Goal: Transaction & Acquisition: Book appointment/travel/reservation

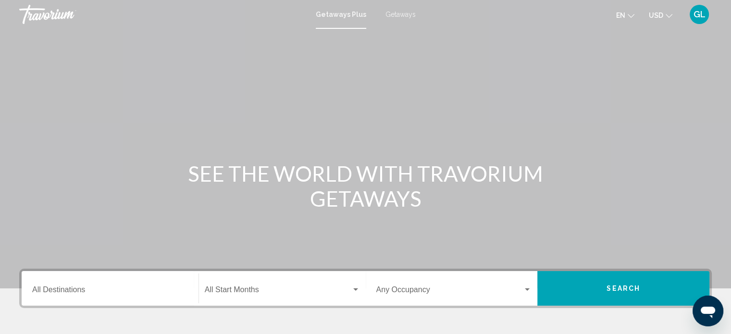
click at [407, 13] on span "Getaways" at bounding box center [401, 15] width 30 height 8
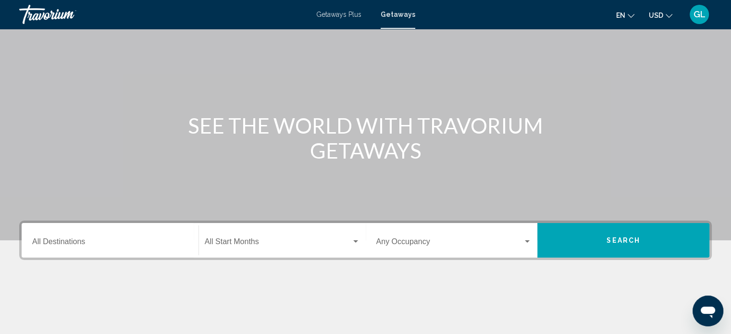
click at [137, 234] on div "Destination All Destinations" at bounding box center [110, 241] width 156 height 30
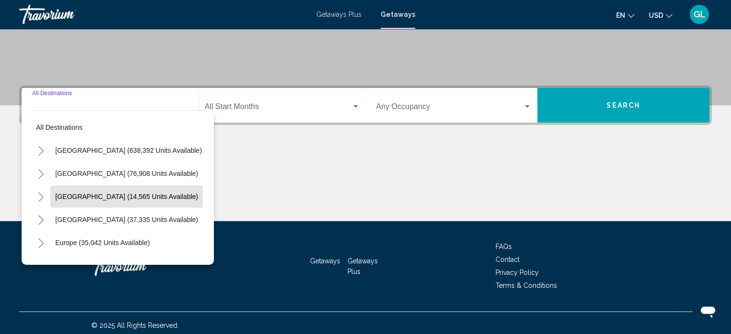
scroll to position [188, 0]
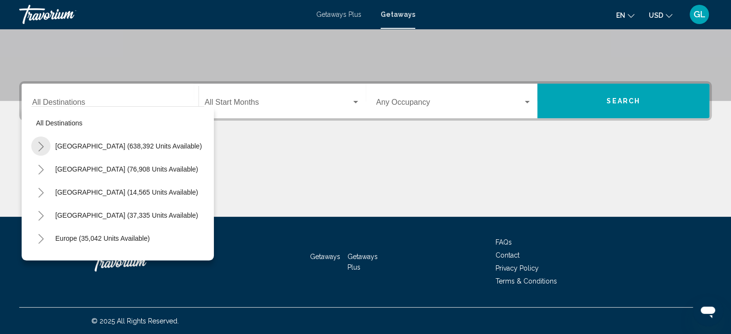
click at [44, 146] on icon "Toggle United States (638,392 units available)" at bounding box center [41, 147] width 7 height 10
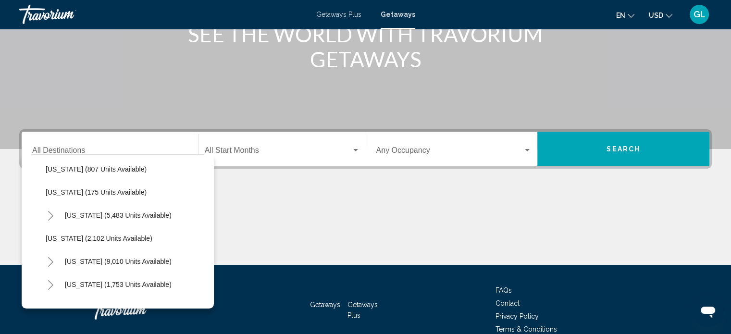
scroll to position [414, 0]
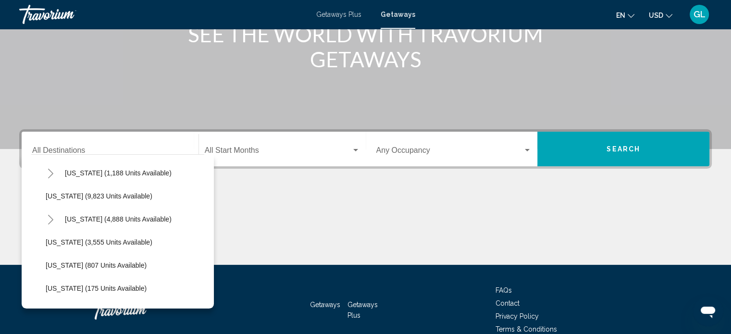
click at [334, 16] on span "Getaways Plus" at bounding box center [338, 15] width 45 height 8
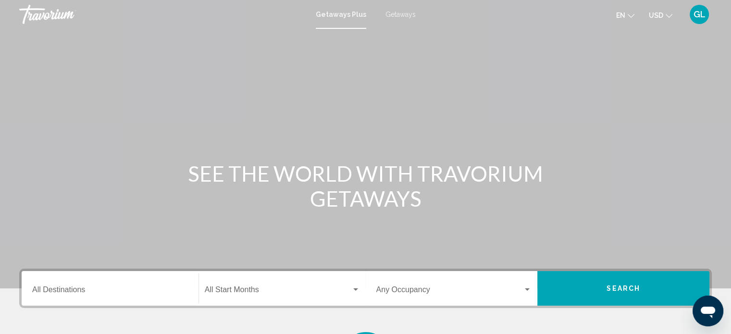
click at [334, 16] on span "Getaways Plus" at bounding box center [341, 15] width 50 height 8
click at [102, 289] on input "Destination All Destinations" at bounding box center [110, 292] width 156 height 9
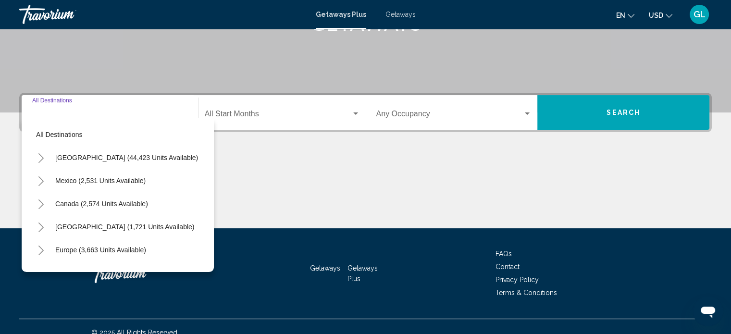
scroll to position [188, 0]
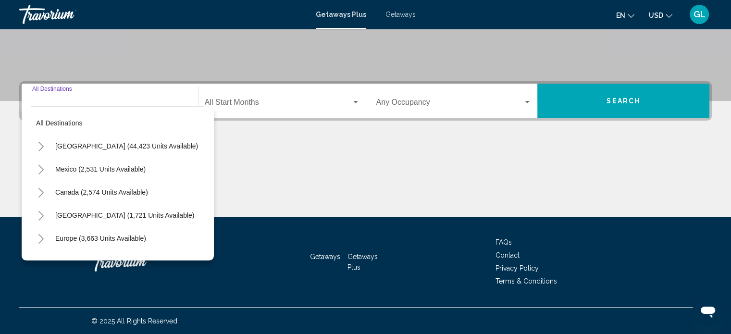
click at [46, 146] on button "Toggle United States (44,423 units available)" at bounding box center [40, 146] width 19 height 19
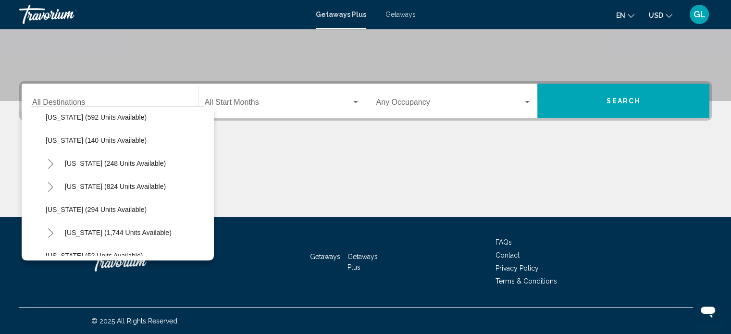
scroll to position [644, 0]
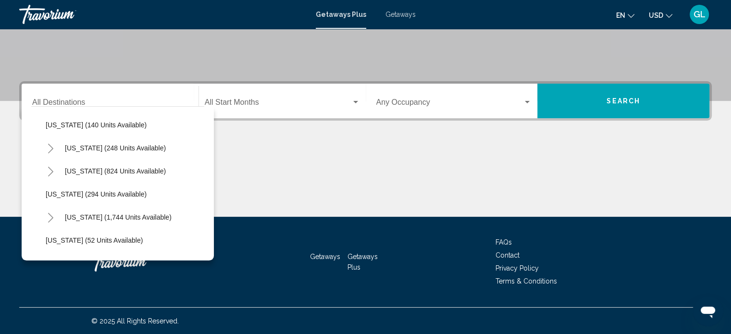
click at [397, 13] on span "Getaways" at bounding box center [401, 15] width 30 height 8
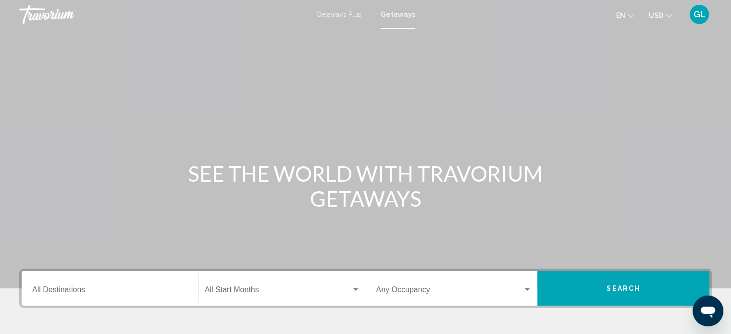
click at [397, 13] on span "Getaways" at bounding box center [398, 15] width 35 height 8
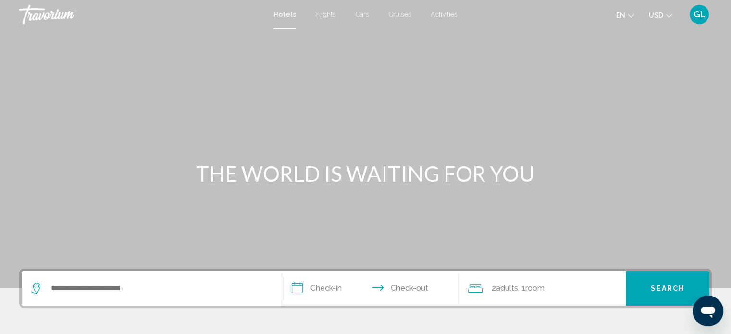
scroll to position [48, 0]
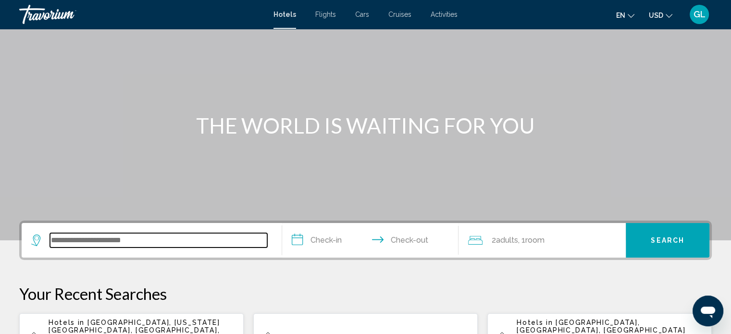
click at [174, 235] on input "Search widget" at bounding box center [158, 240] width 217 height 14
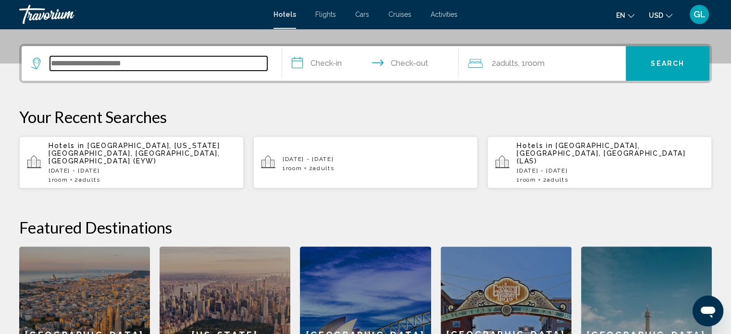
scroll to position [237, 0]
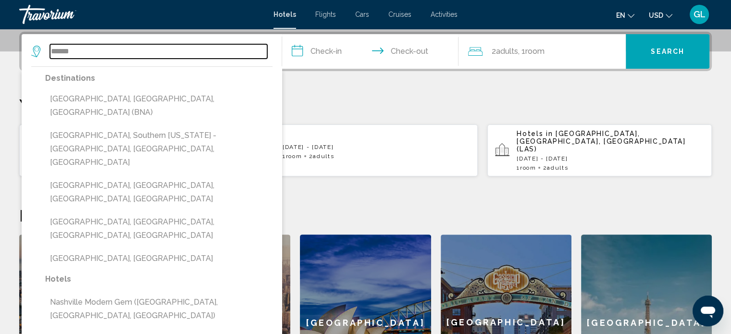
click at [217, 58] on div "****** Destinations Nashville, TN, United States (BNA) Nashville, Southern Arka…" at bounding box center [151, 51] width 241 height 35
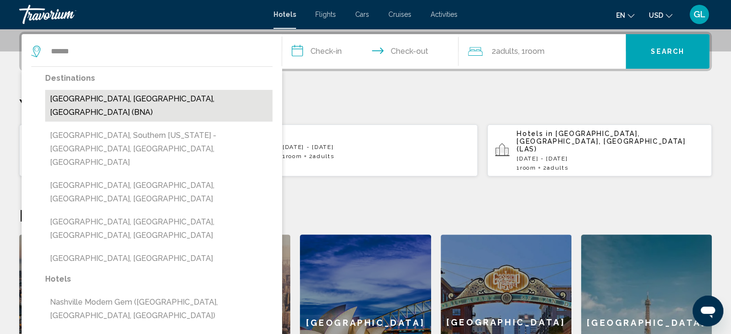
click at [160, 96] on button "Nashville, TN, United States (BNA)" at bounding box center [158, 106] width 227 height 32
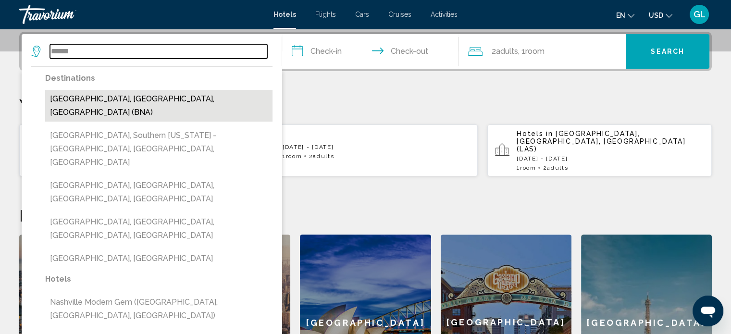
type input "**********"
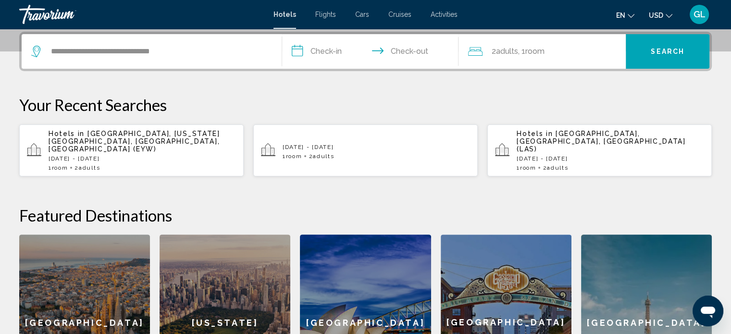
click at [332, 49] on input "**********" at bounding box center [372, 53] width 181 height 38
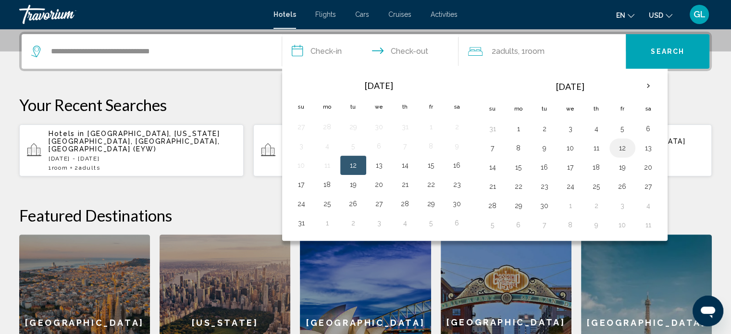
click at [623, 149] on button "12" at bounding box center [622, 147] width 15 height 13
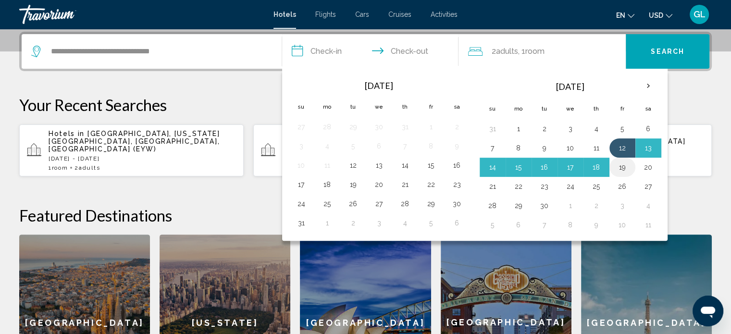
click at [619, 167] on button "19" at bounding box center [622, 167] width 15 height 13
type input "**********"
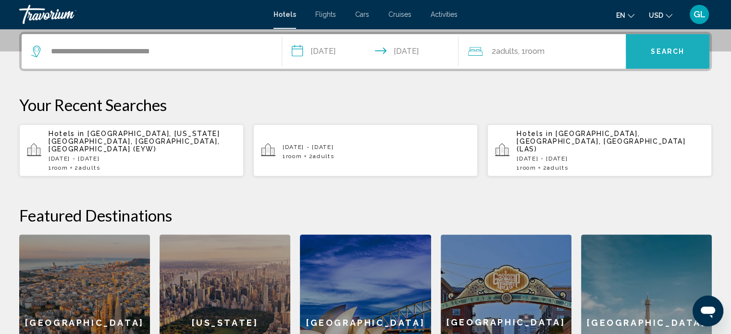
click at [661, 45] on button "Search" at bounding box center [668, 51] width 84 height 35
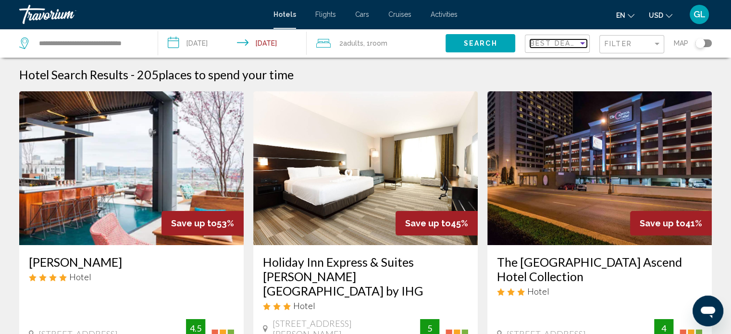
click at [582, 44] on div "Sort by" at bounding box center [582, 43] width 9 height 8
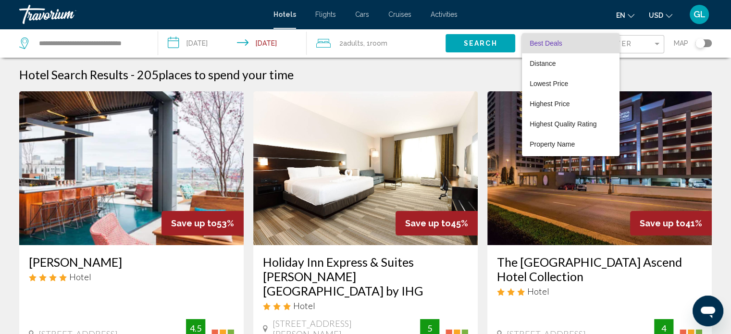
click at [469, 72] on div at bounding box center [365, 167] width 731 height 334
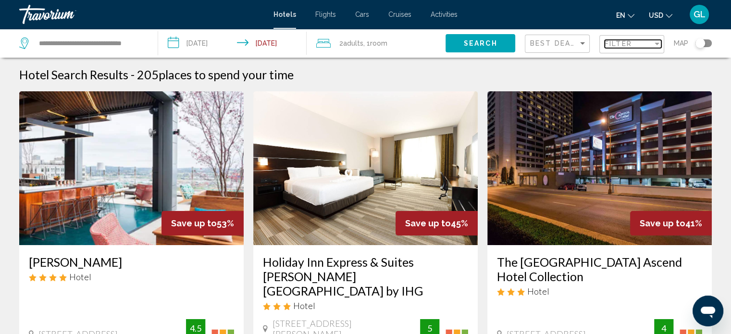
click at [657, 45] on div "Filter" at bounding box center [657, 44] width 9 height 8
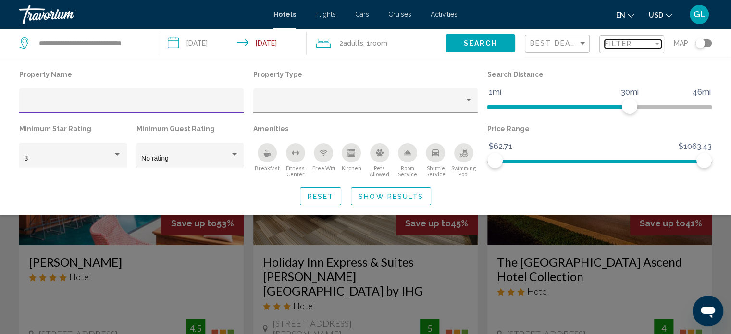
click at [656, 45] on div "Filter" at bounding box center [657, 44] width 9 height 8
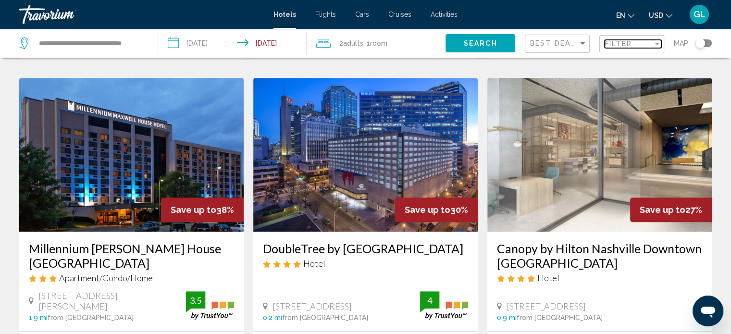
scroll to position [433, 0]
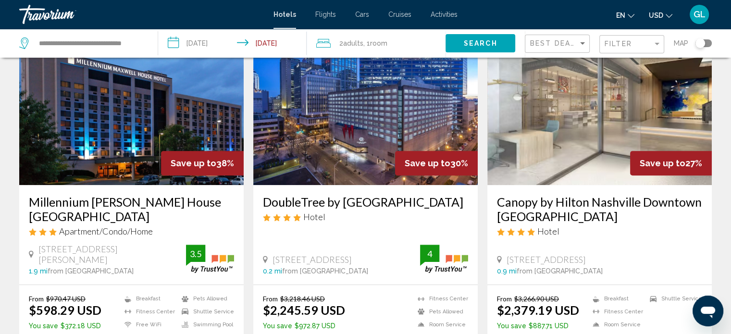
click at [103, 195] on h3 "Millennium Maxwell House Nashville" at bounding box center [131, 209] width 205 height 29
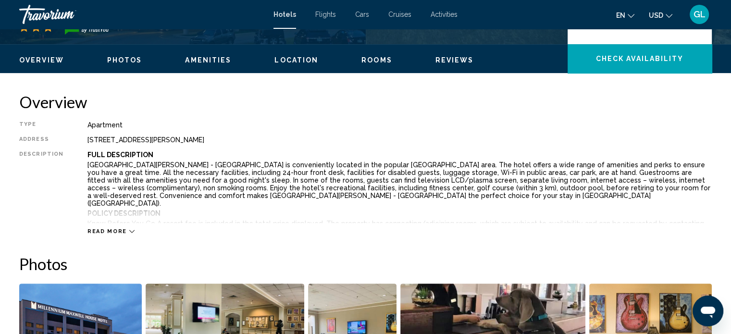
scroll to position [294, 0]
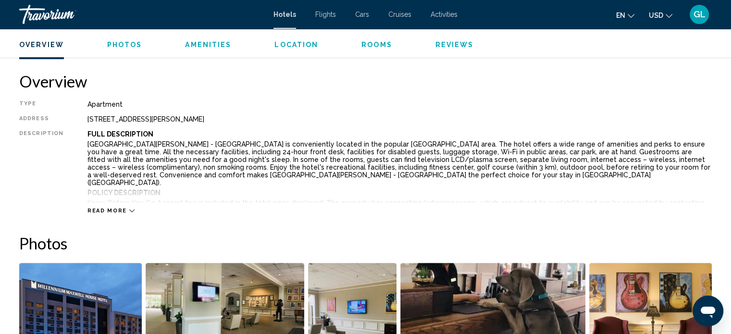
click at [129, 208] on icon "Main content" at bounding box center [131, 210] width 5 height 5
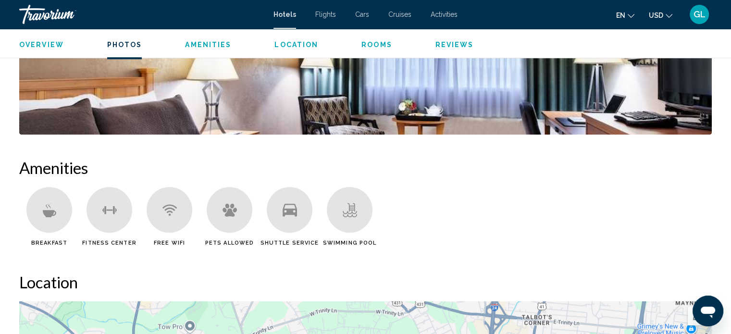
scroll to position [727, 0]
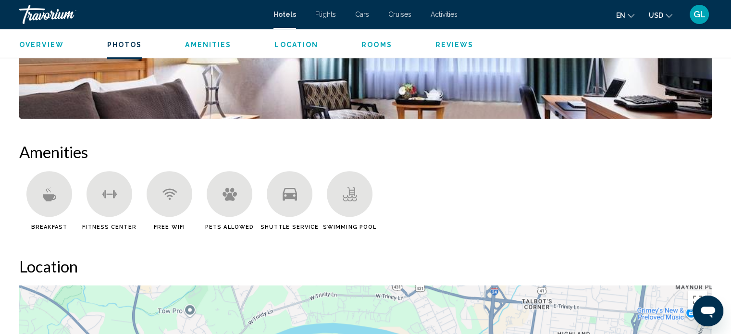
click at [39, 188] on div "Main content" at bounding box center [49, 194] width 46 height 46
click at [57, 224] on span "Breakfast" at bounding box center [49, 227] width 36 height 6
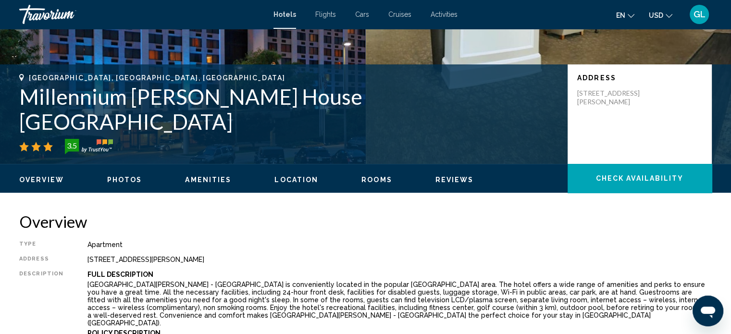
scroll to position [134, 0]
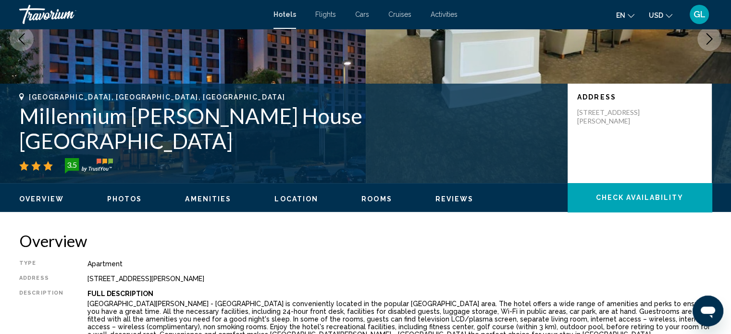
click at [212, 197] on span "Amenities" at bounding box center [208, 199] width 46 height 8
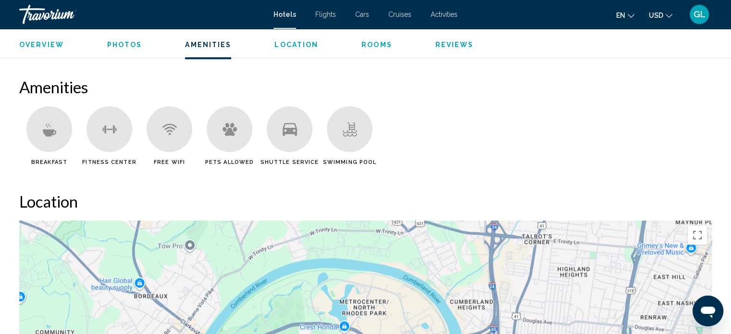
scroll to position [707, 0]
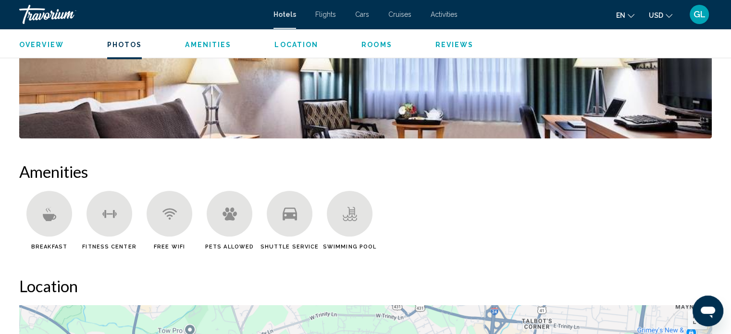
click at [296, 40] on ul "Overview Photos Amenities Location Rooms Reviews Check Availability" at bounding box center [365, 43] width 693 height 11
click at [296, 43] on span "Location" at bounding box center [297, 45] width 44 height 8
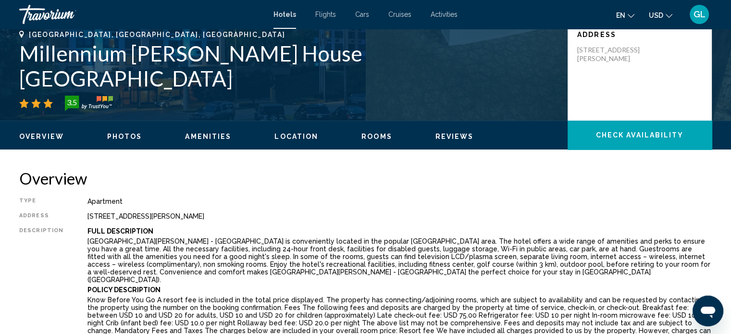
scroll to position [0, 0]
